Goal: Check status: Check status

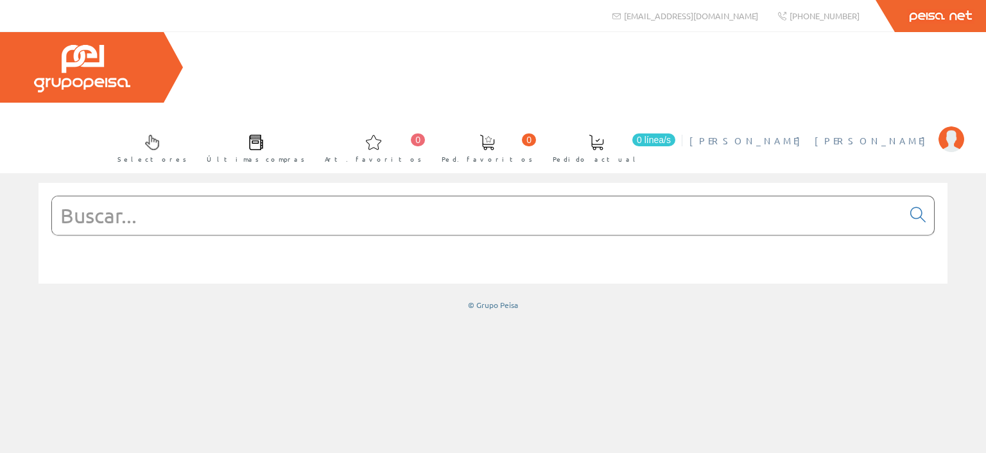
click at [951, 127] on img at bounding box center [952, 140] width 26 height 26
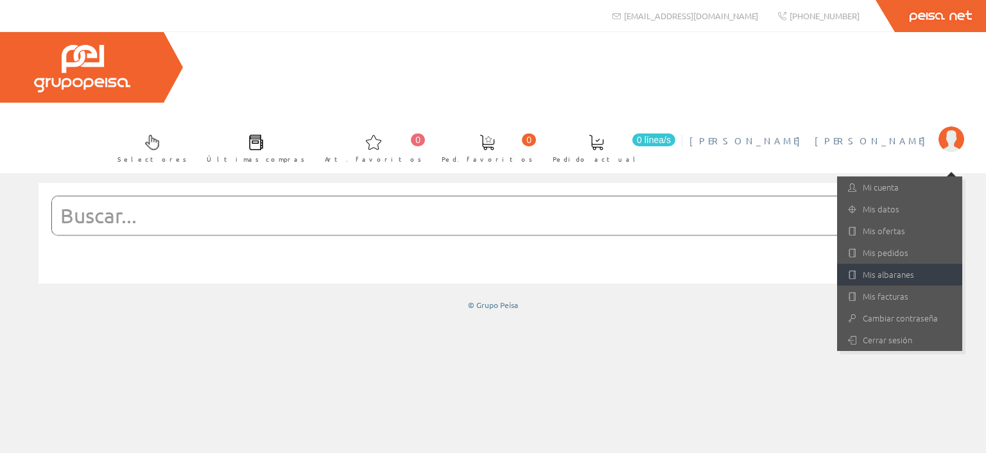
click at [885, 264] on link "Mis albaranes" at bounding box center [899, 275] width 125 height 22
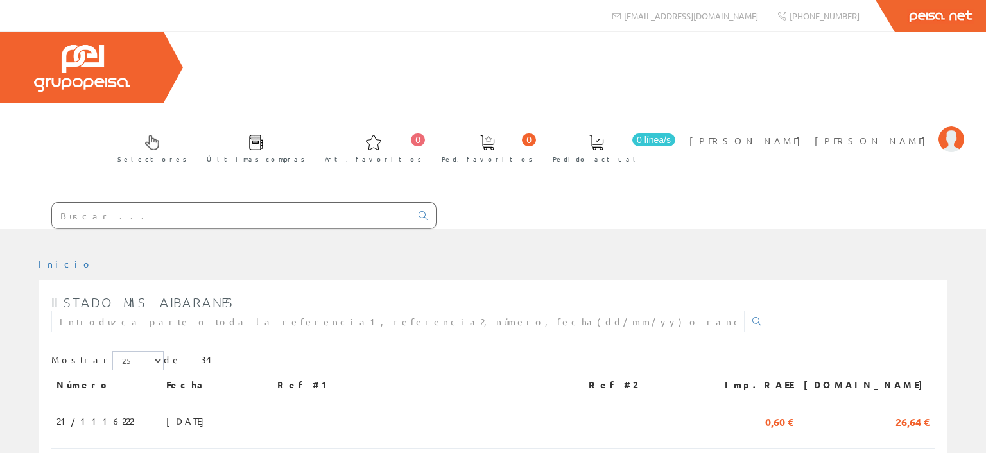
scroll to position [136, 0]
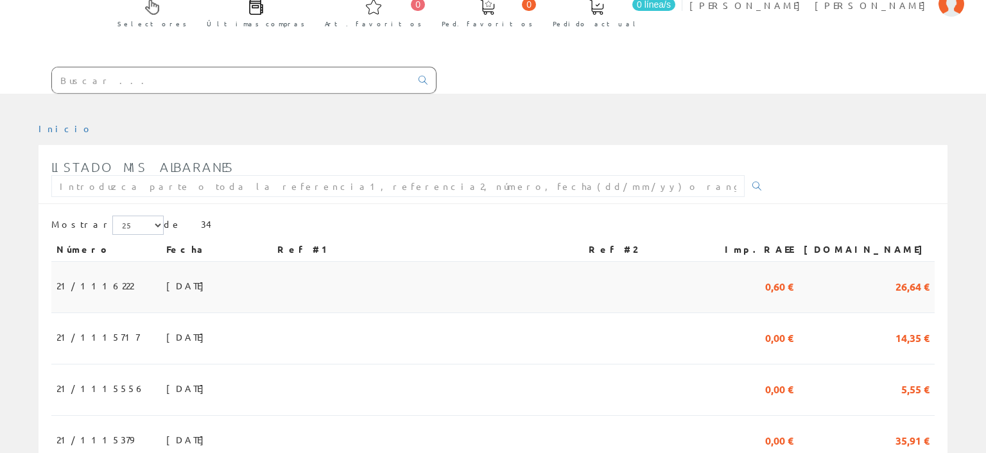
click at [184, 262] on td "[DATE]" at bounding box center [216, 287] width 111 height 51
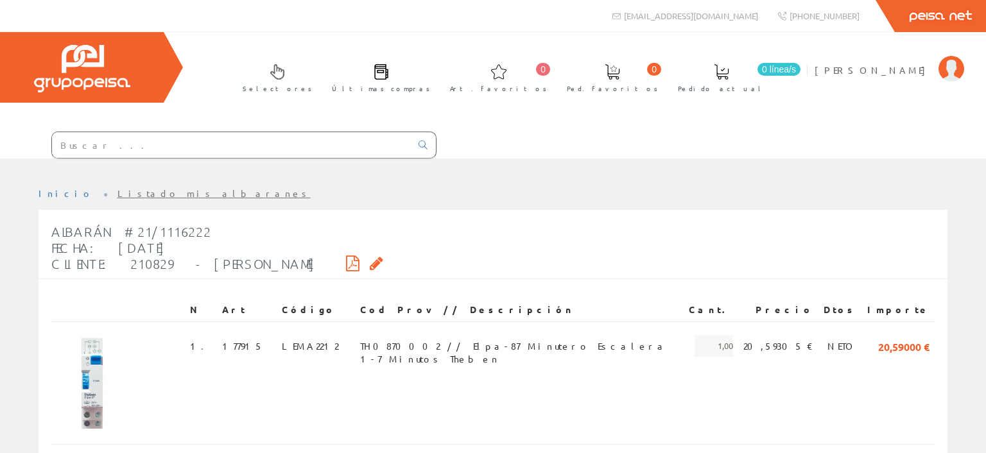
scroll to position [162, 0]
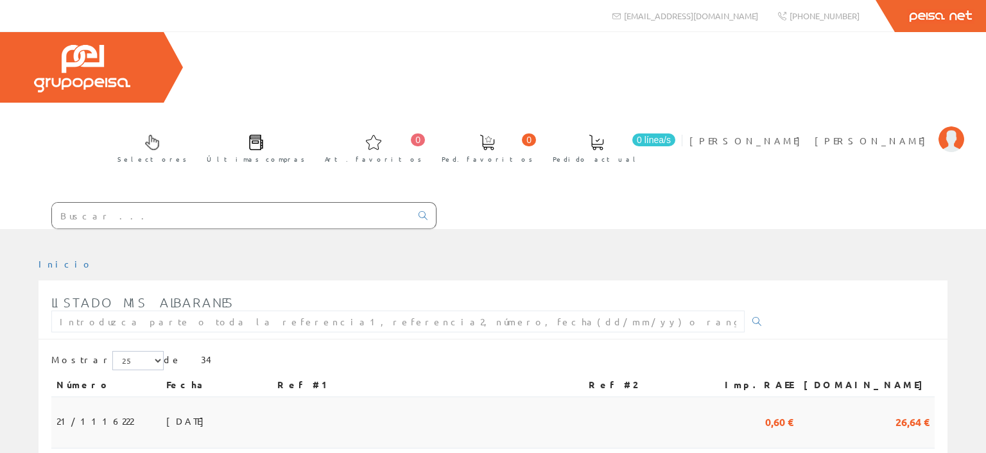
scroll to position [136, 0]
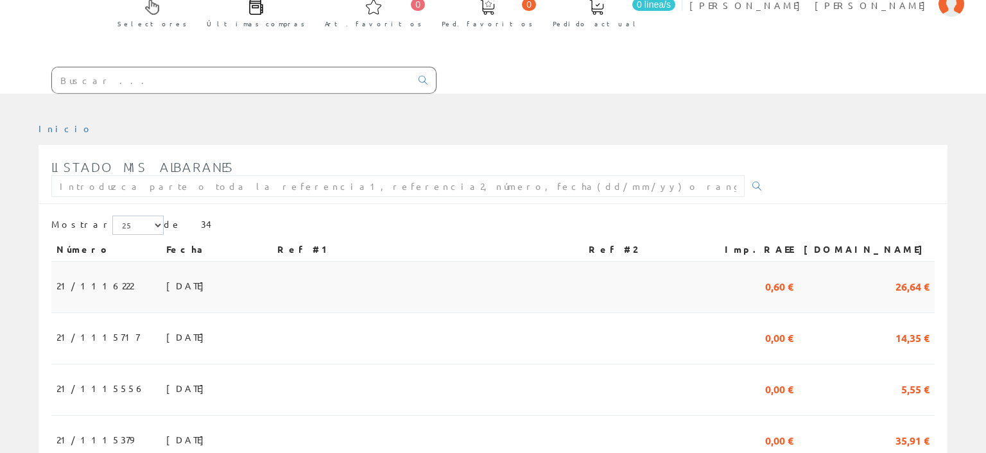
click at [692, 262] on td at bounding box center [643, 287] width 119 height 51
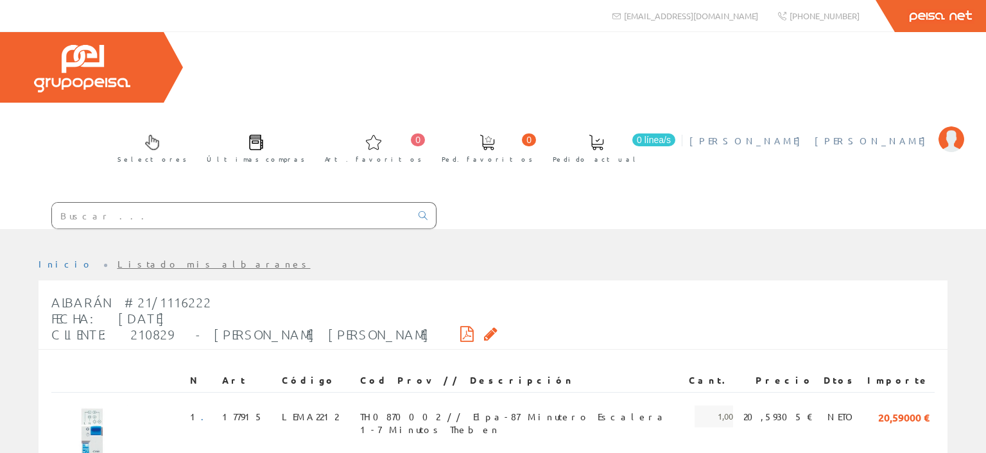
click at [954, 127] on img at bounding box center [952, 140] width 26 height 26
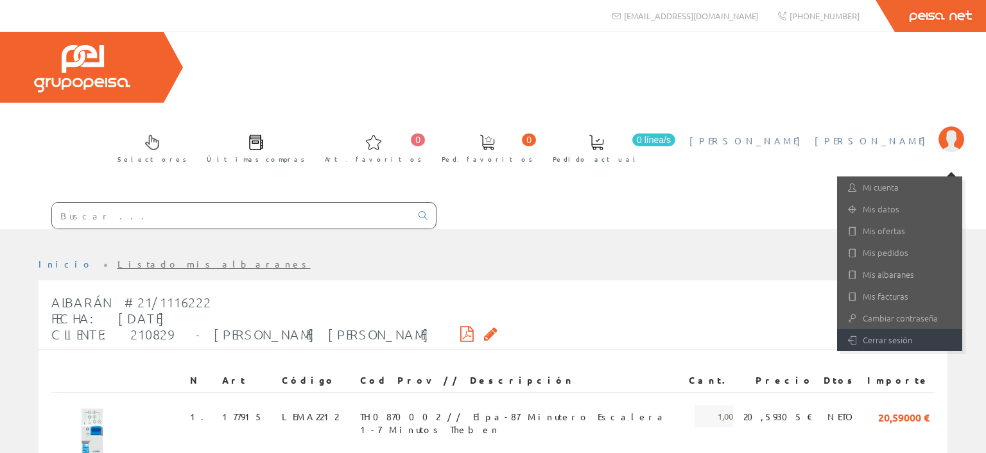
click at [892, 329] on link "Cerrar sesión" at bounding box center [899, 340] width 125 height 22
